Goal: Task Accomplishment & Management: Use online tool/utility

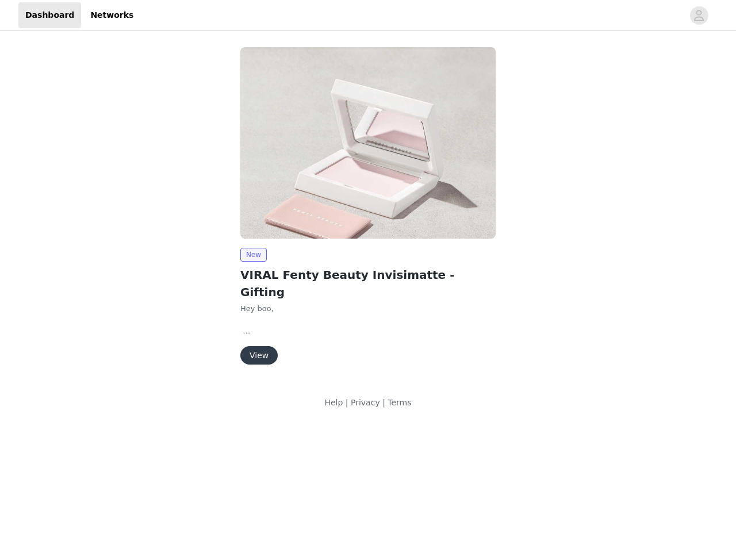
click at [368, 202] on img at bounding box center [367, 143] width 255 height 192
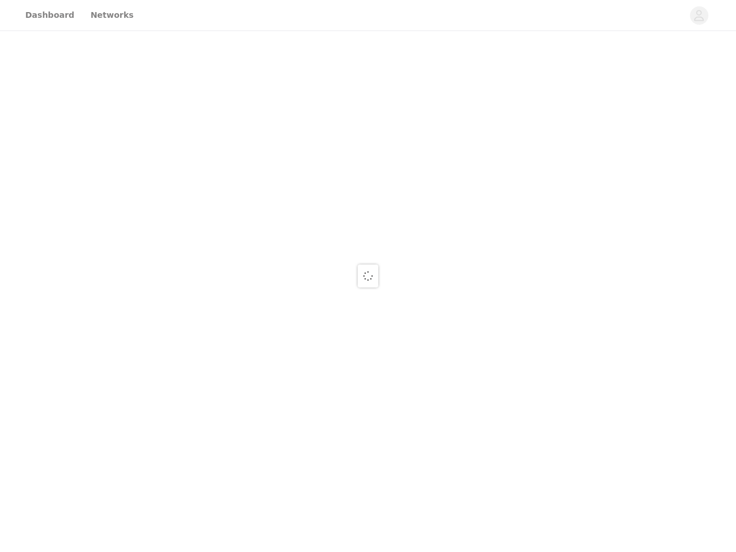
click at [699, 16] on div at bounding box center [368, 276] width 736 height 552
click at [368, 143] on div at bounding box center [368, 276] width 736 height 552
click at [253, 255] on div at bounding box center [368, 276] width 736 height 552
click at [258, 338] on div at bounding box center [368, 276] width 736 height 552
